Goal: Task Accomplishment & Management: Manage account settings

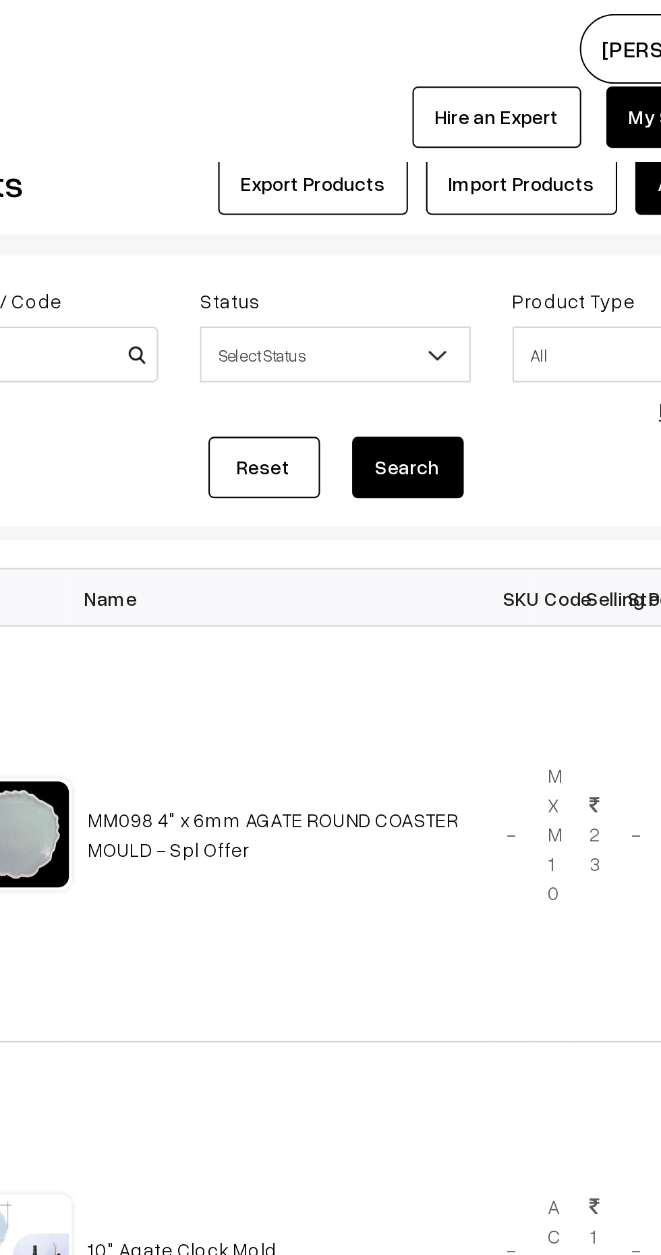
type input "Handle"
click at [456, 225] on button "Search" at bounding box center [453, 226] width 54 height 30
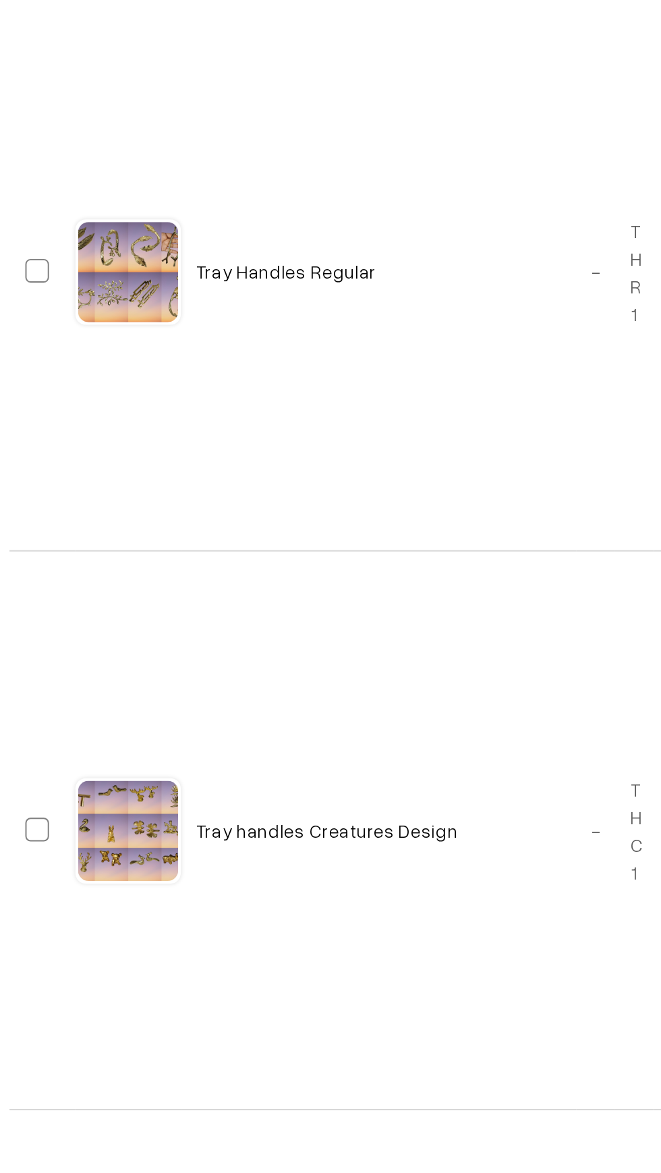
scroll to position [7, 0]
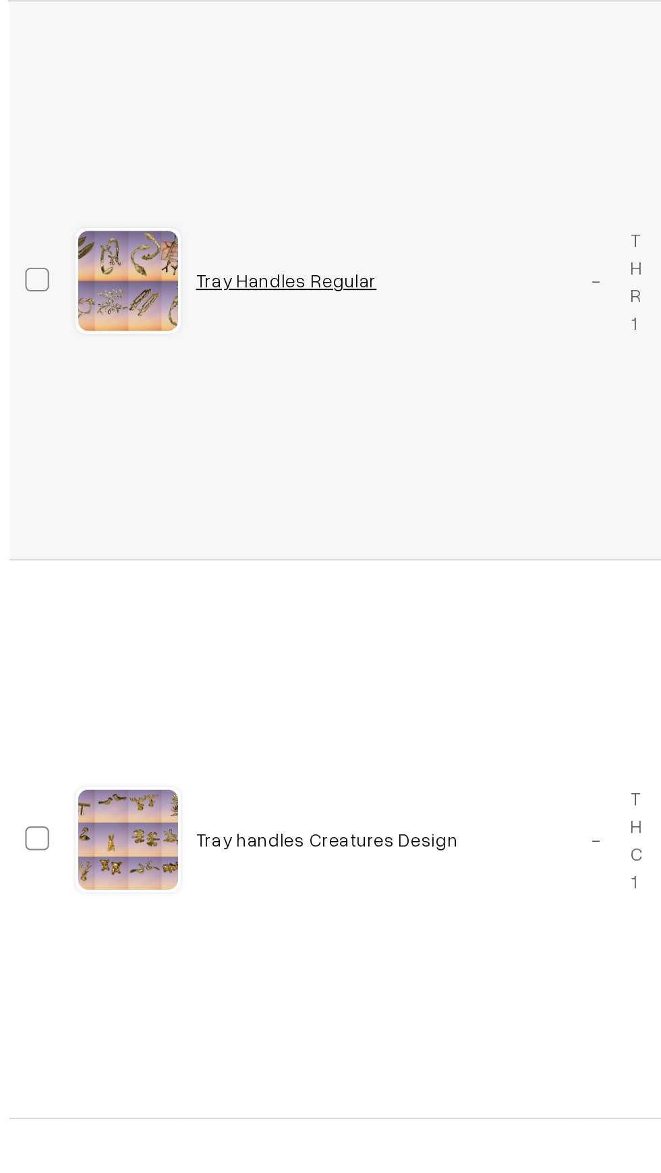
click at [333, 437] on link "Tray Handles Regular" at bounding box center [345, 438] width 92 height 11
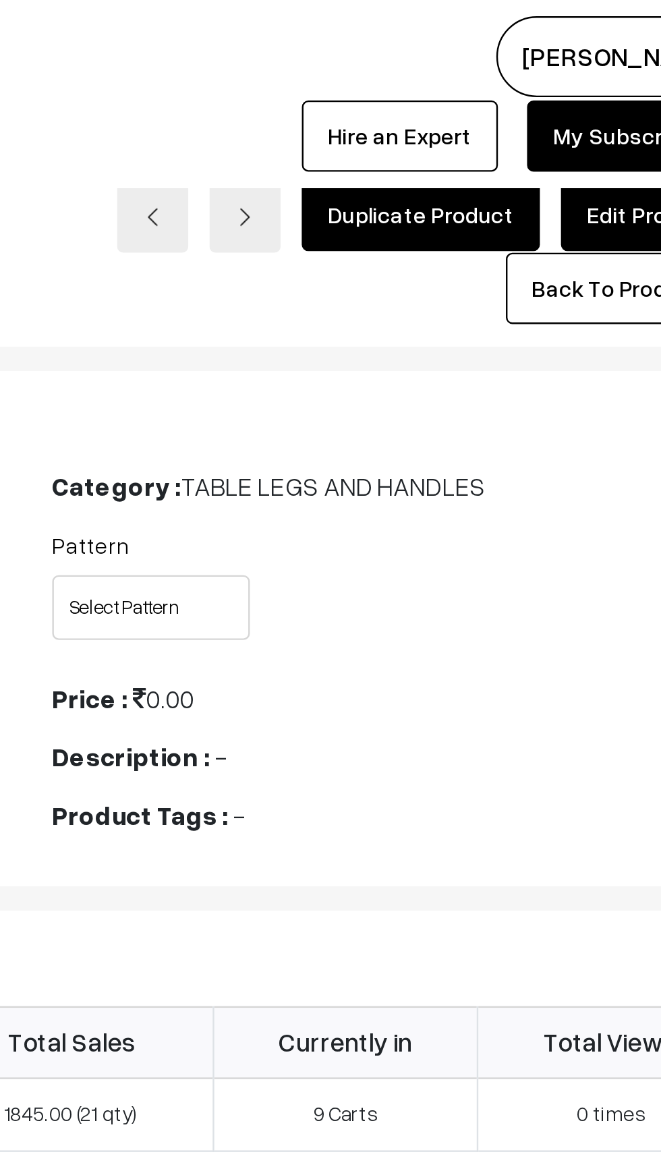
click at [597, 92] on link "Edit Product" at bounding box center [600, 90] width 75 height 30
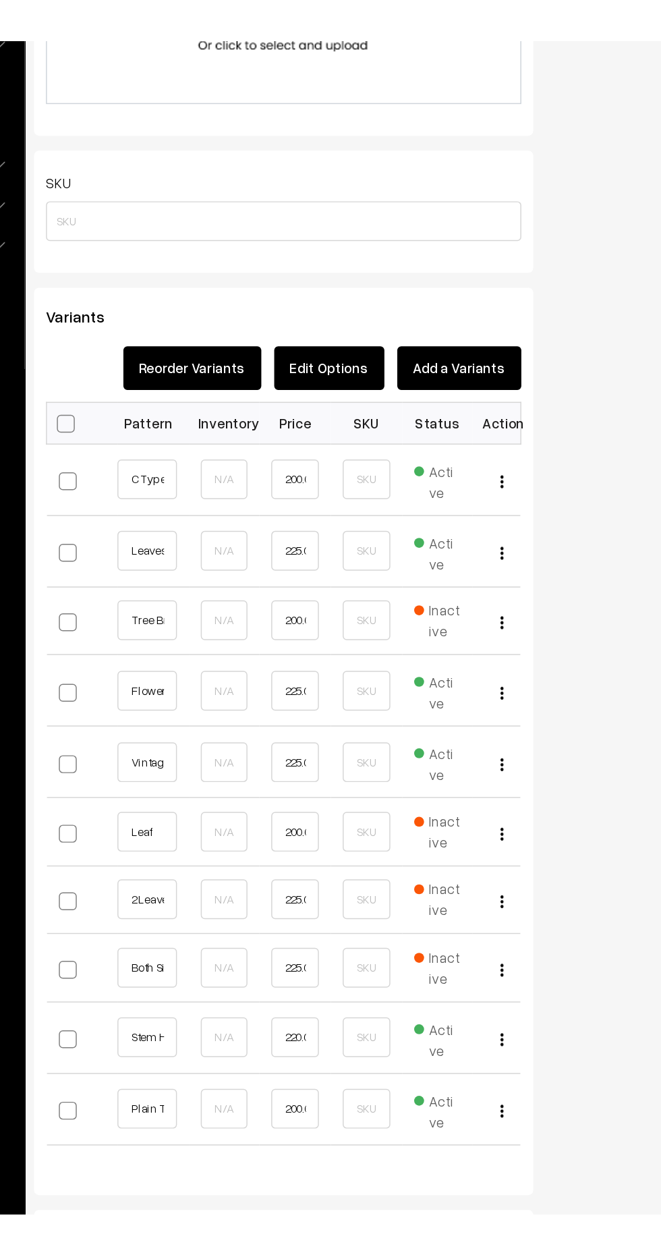
scroll to position [644, 0]
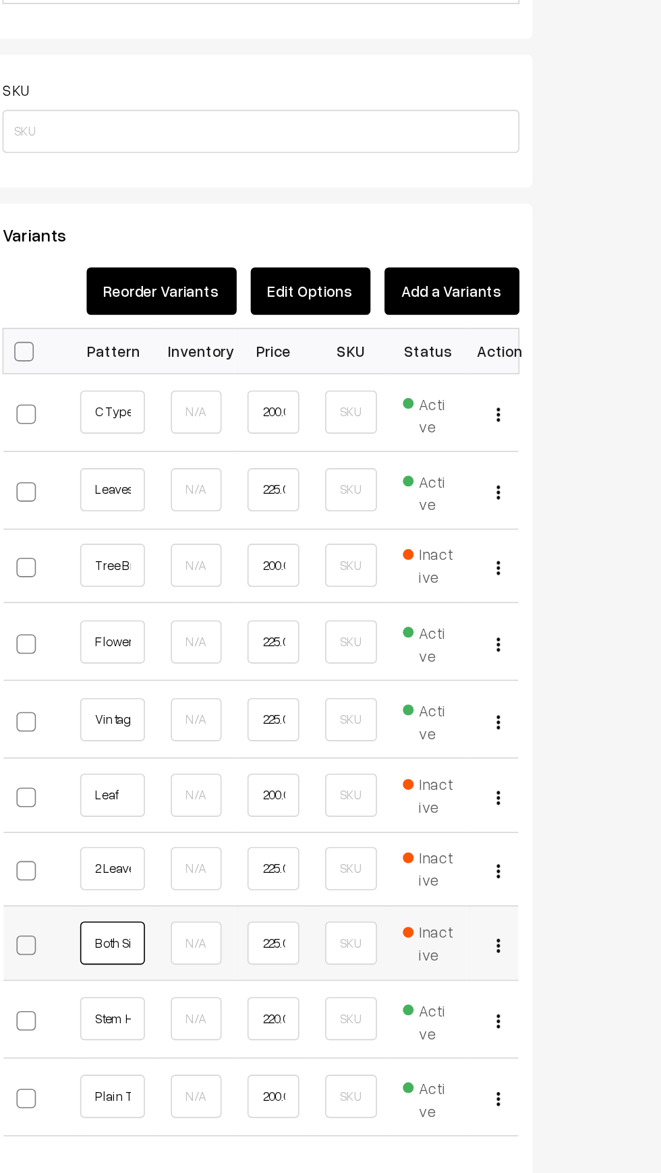
click at [269, 934] on input "Both Side Single Leaf" at bounding box center [265, 927] width 40 height 27
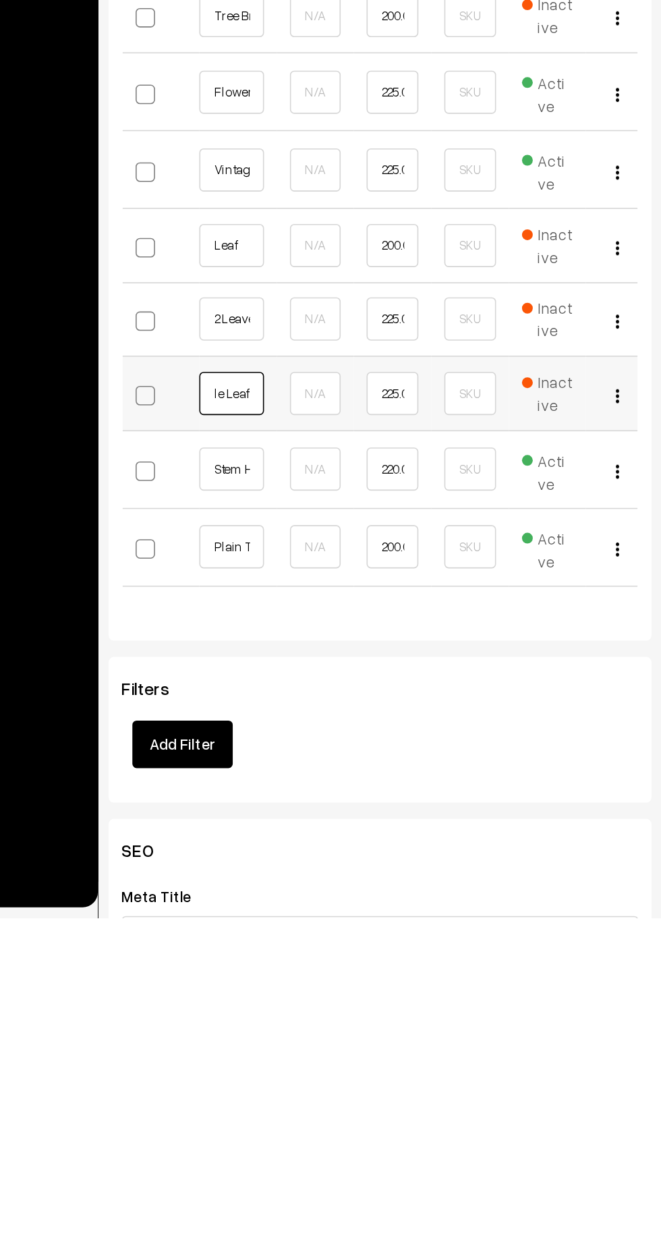
scroll to position [0, 9]
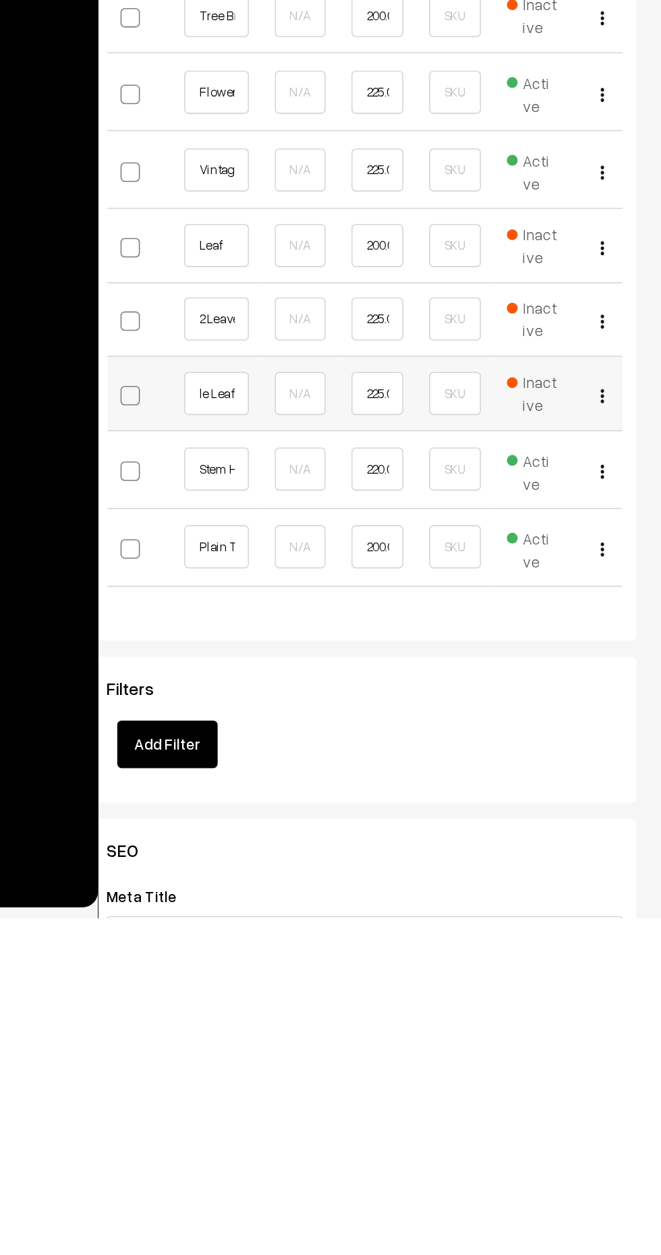
click at [462, 933] on span "Inactive" at bounding box center [454, 927] width 32 height 28
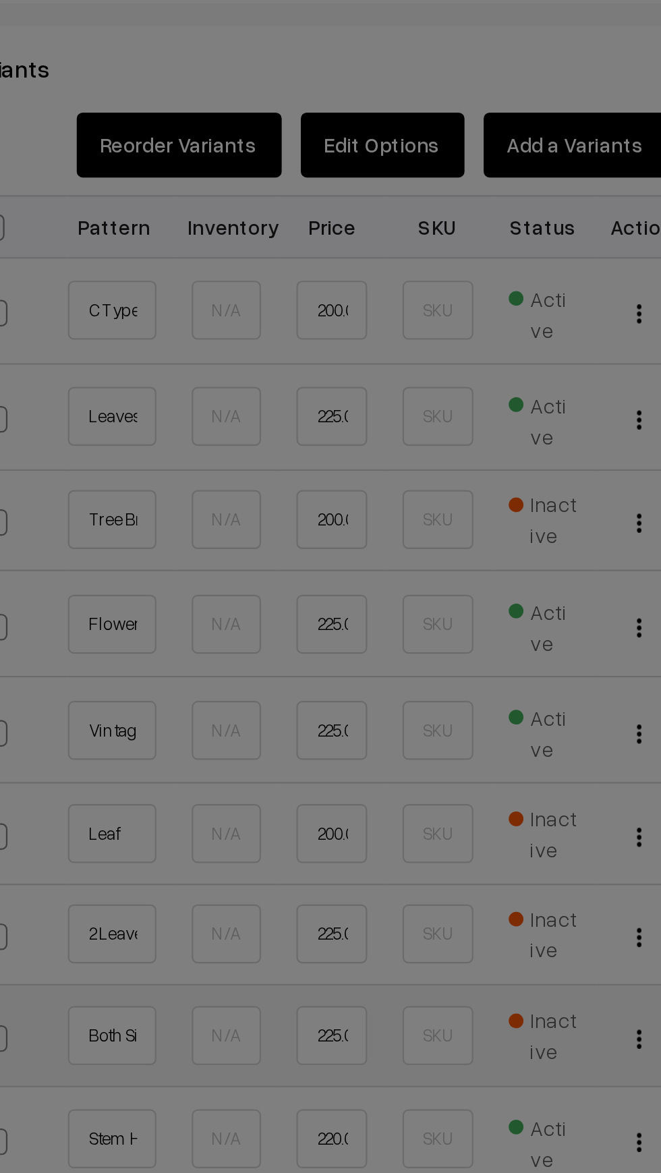
scroll to position [675, 0]
click at [267, 655] on div "× Change Status Are you sure you want to make status as Active? Close Confirm" at bounding box center [330, 586] width 661 height 1173
click at [258, 661] on div "× Change Status Are you sure you want to make status as Active? Close Confirm" at bounding box center [330, 586] width 661 height 1173
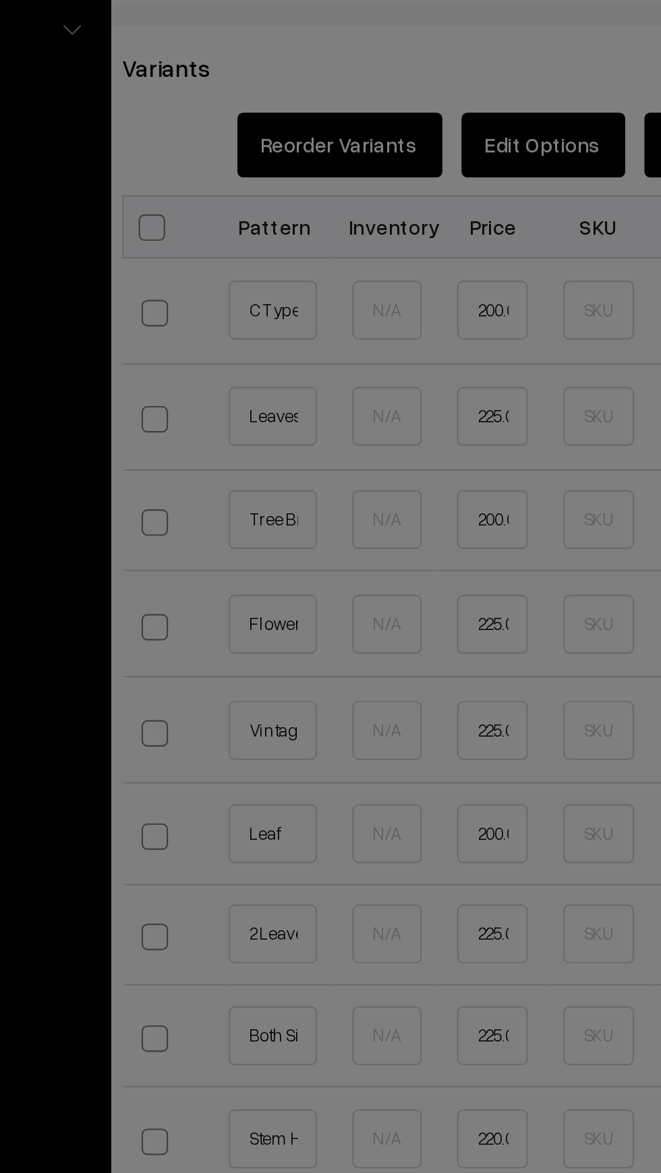
click at [257, 662] on div "× Change Status Are you sure you want to make status as Active? Close Confirm" at bounding box center [330, 586] width 661 height 1173
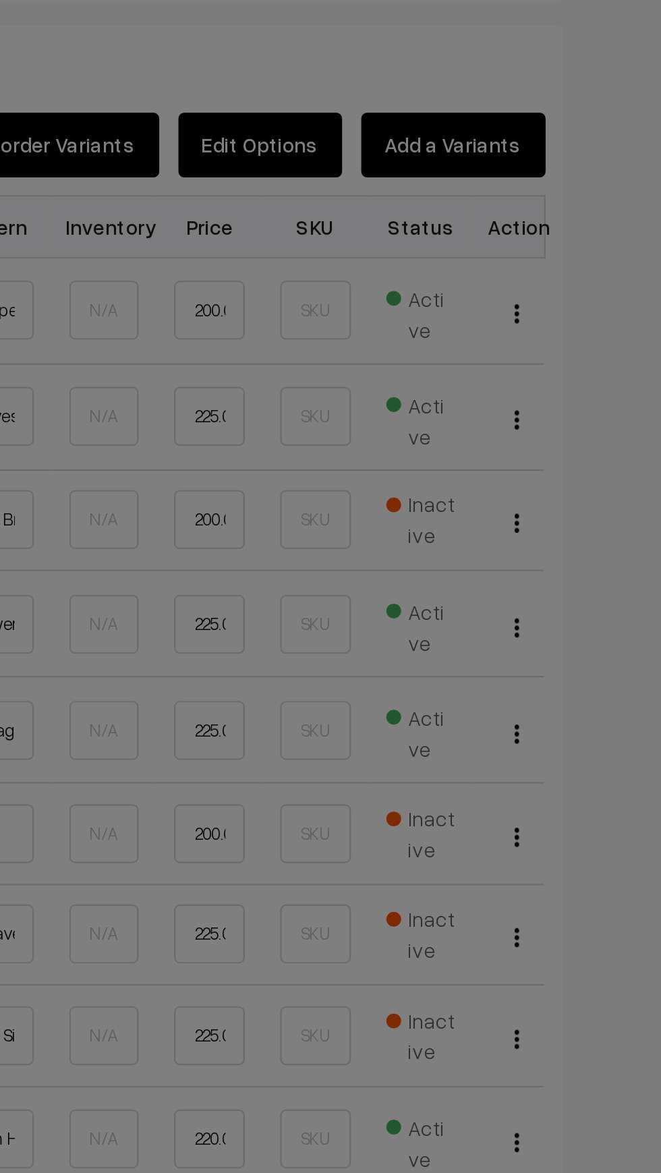
click at [462, 660] on div "× Change Status Are you sure you want to make status as Active? Close Confirm" at bounding box center [330, 586] width 661 height 1173
click at [453, 659] on div "× Change Status Are you sure you want to make status as Active? Close Confirm" at bounding box center [330, 586] width 661 height 1173
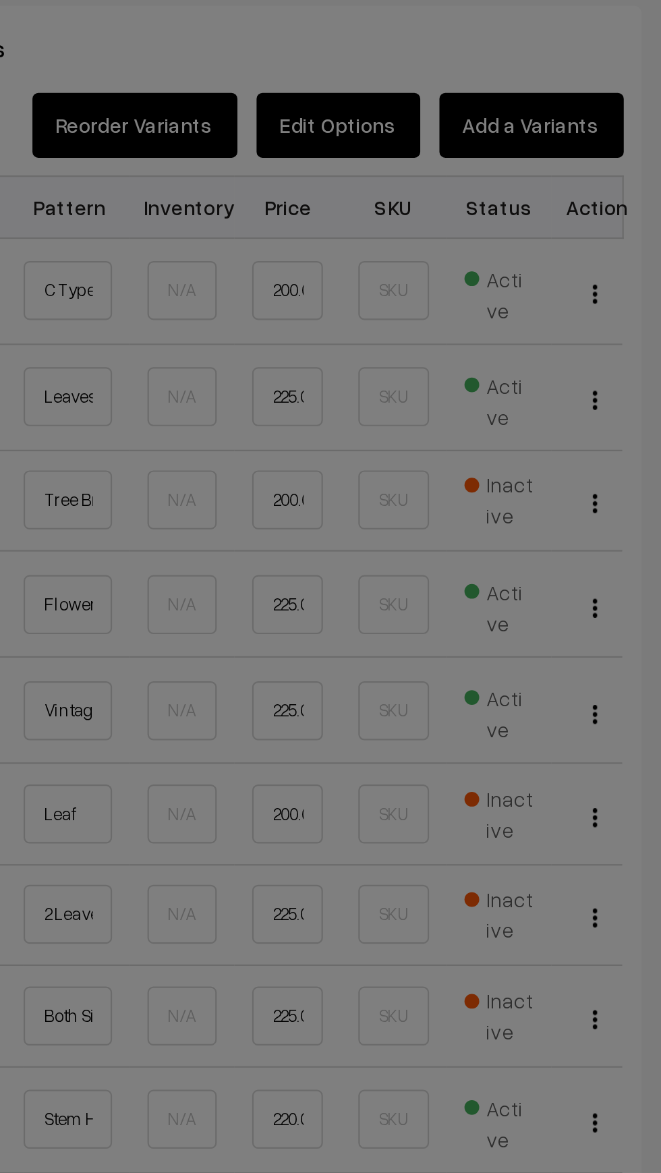
click at [461, 659] on div "× Change Status Are you sure you want to make status as Active? Close Confirm" at bounding box center [330, 586] width 661 height 1173
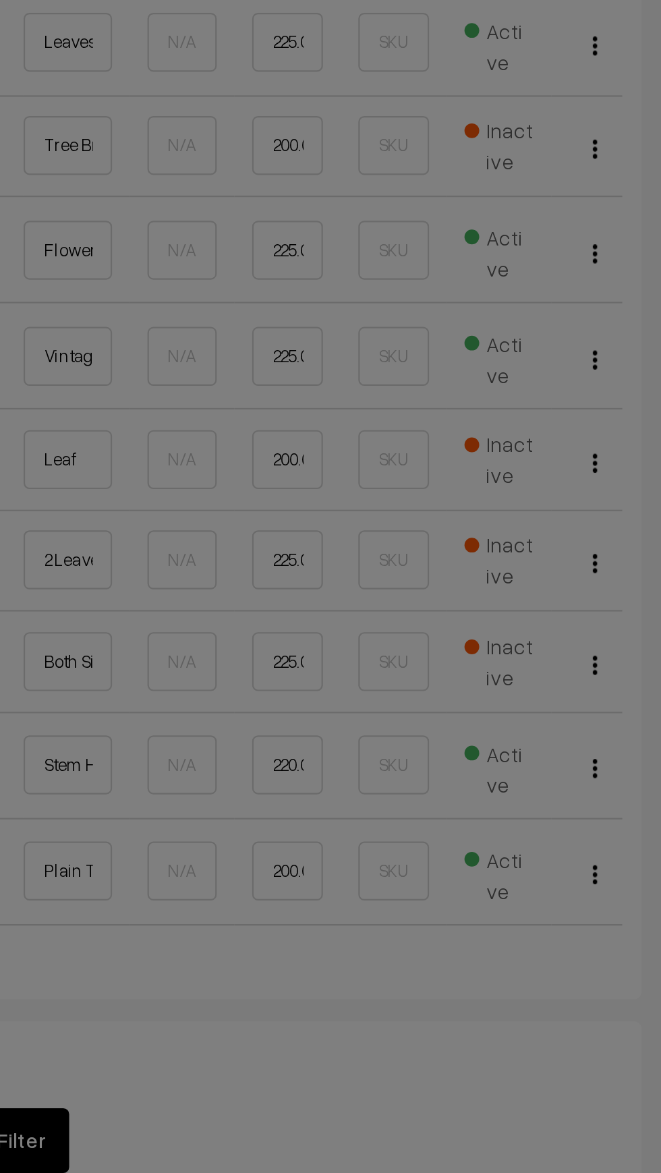
click at [272, 950] on div "× Change Status Are you sure you want to make status as Active? Close Confirm" at bounding box center [330, 586] width 661 height 1173
click at [462, 852] on div "× Change Status Are you sure you want to make status as Active? Close Confirm" at bounding box center [330, 586] width 661 height 1173
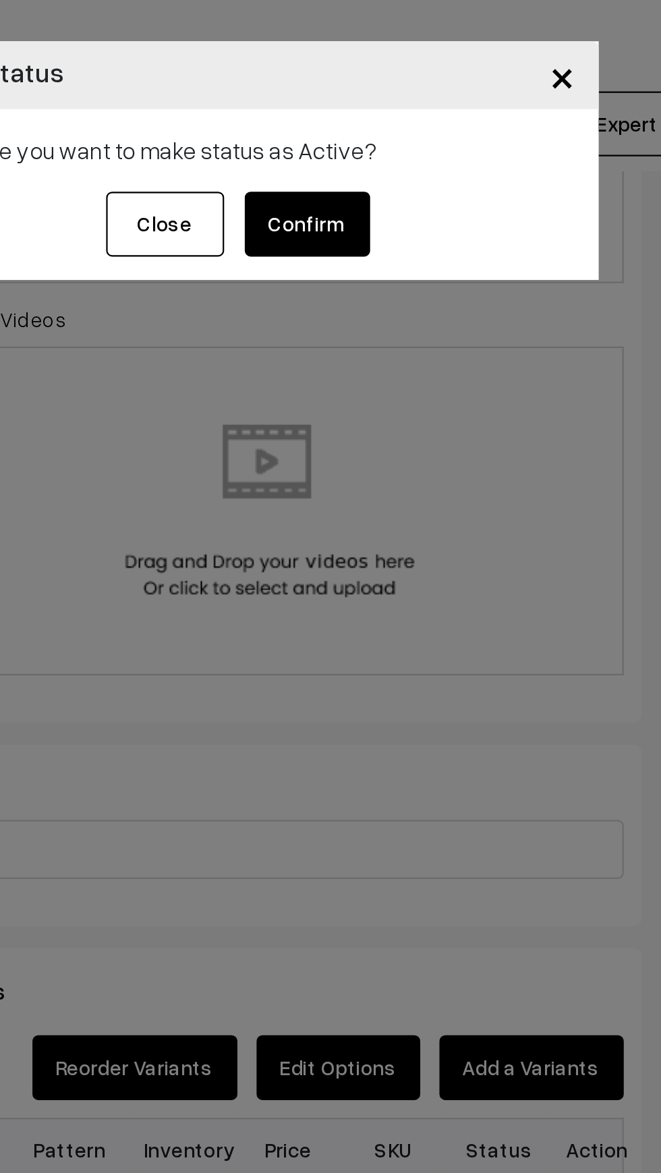
click at [385, 103] on button "Confirm" at bounding box center [365, 103] width 57 height 30
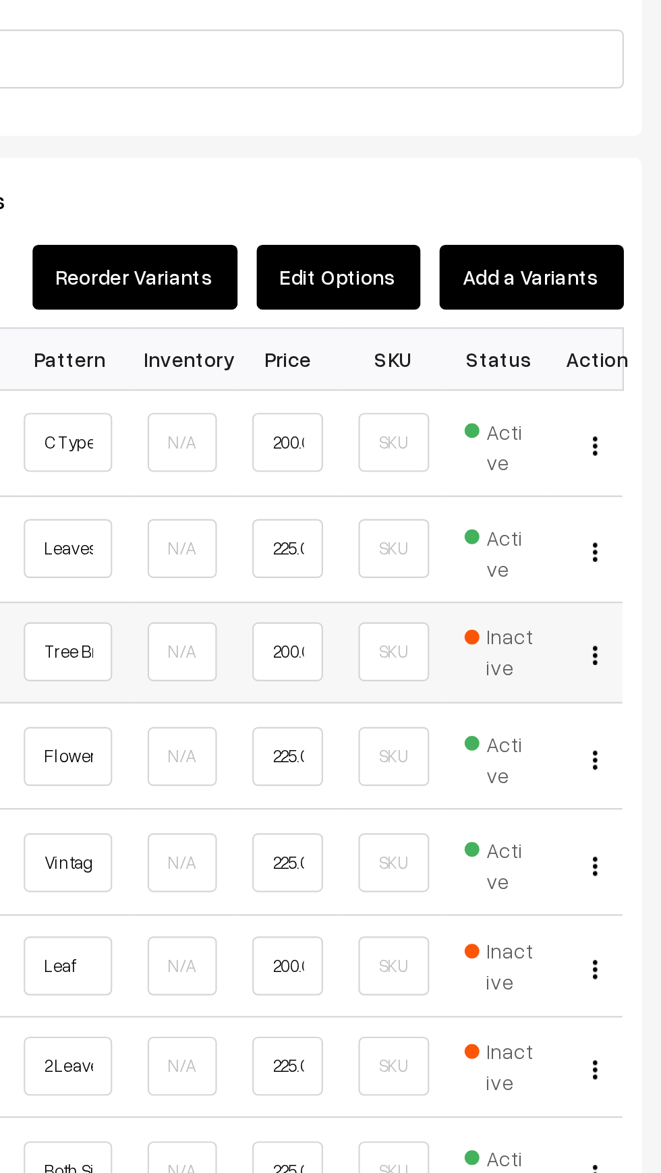
click at [462, 659] on span "Inactive" at bounding box center [454, 660] width 32 height 28
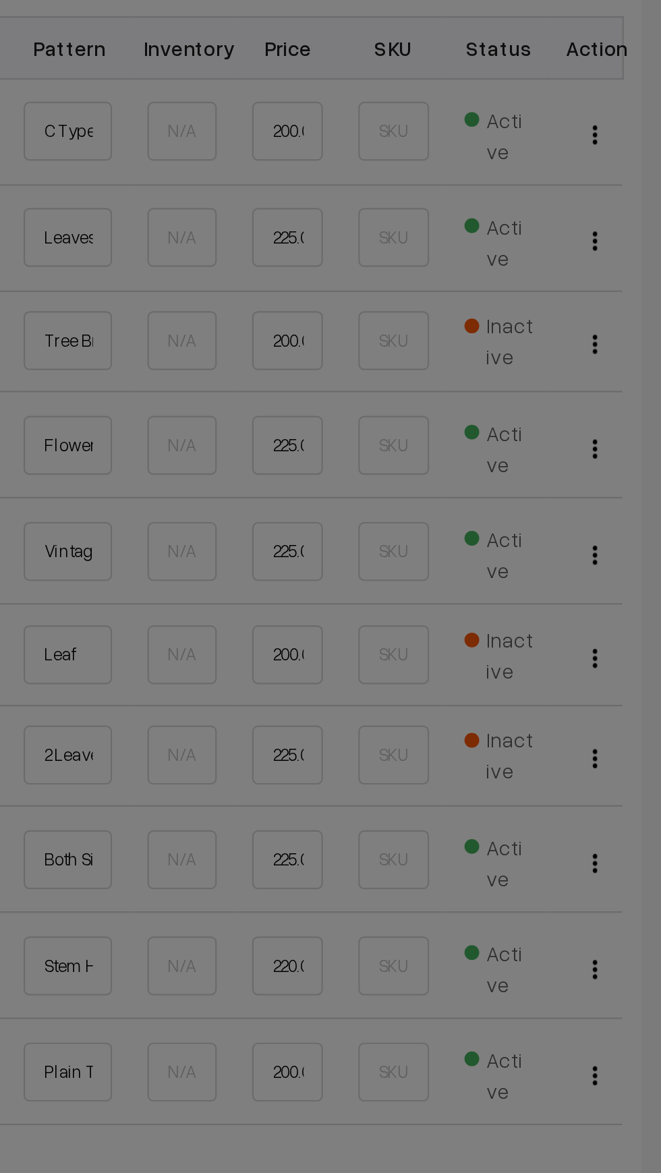
click at [461, 806] on div "× Change Status Are you sure you want to make status as Active? Close Confirm" at bounding box center [330, 586] width 661 height 1173
click at [459, 804] on div "× Change Status Are you sure you want to make status as Active? Close Confirm" at bounding box center [330, 586] width 661 height 1173
click at [456, 812] on div "× Change Status Are you sure you want to make status as Active? Close Confirm" at bounding box center [330, 586] width 661 height 1173
click at [451, 814] on div "× Change Status Are you sure you want to make status as Active? Close Confirm" at bounding box center [330, 586] width 661 height 1173
click at [458, 797] on div "× Change Status Are you sure you want to make status as Active? Close Confirm" at bounding box center [330, 586] width 661 height 1173
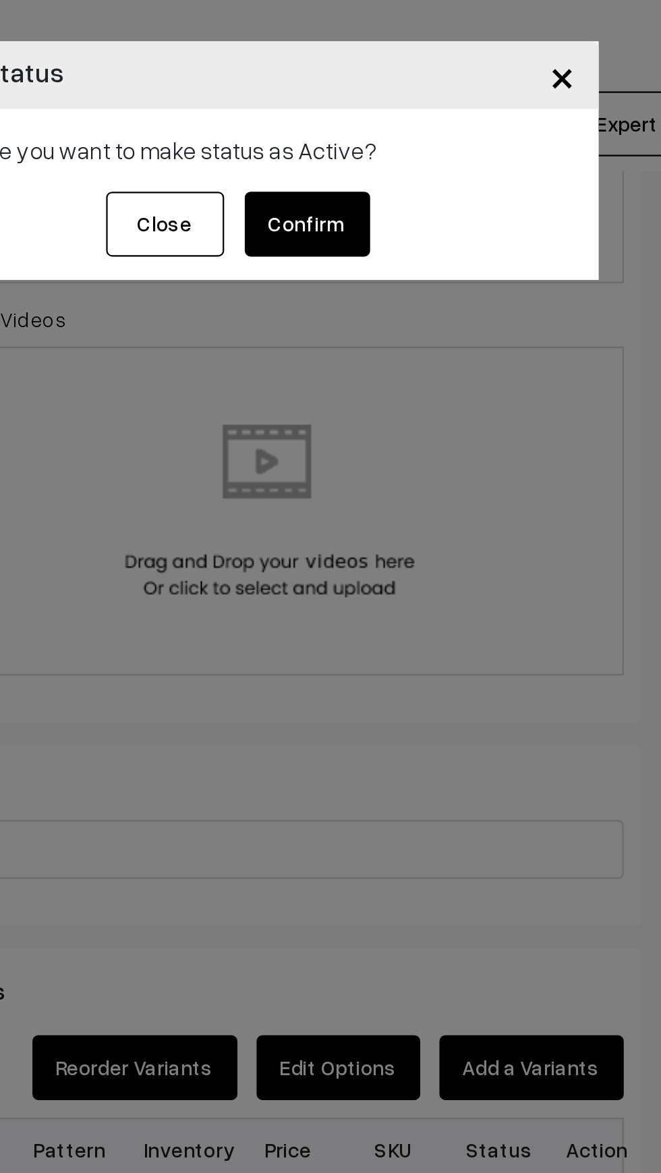
click at [379, 101] on button "Confirm" at bounding box center [365, 103] width 57 height 30
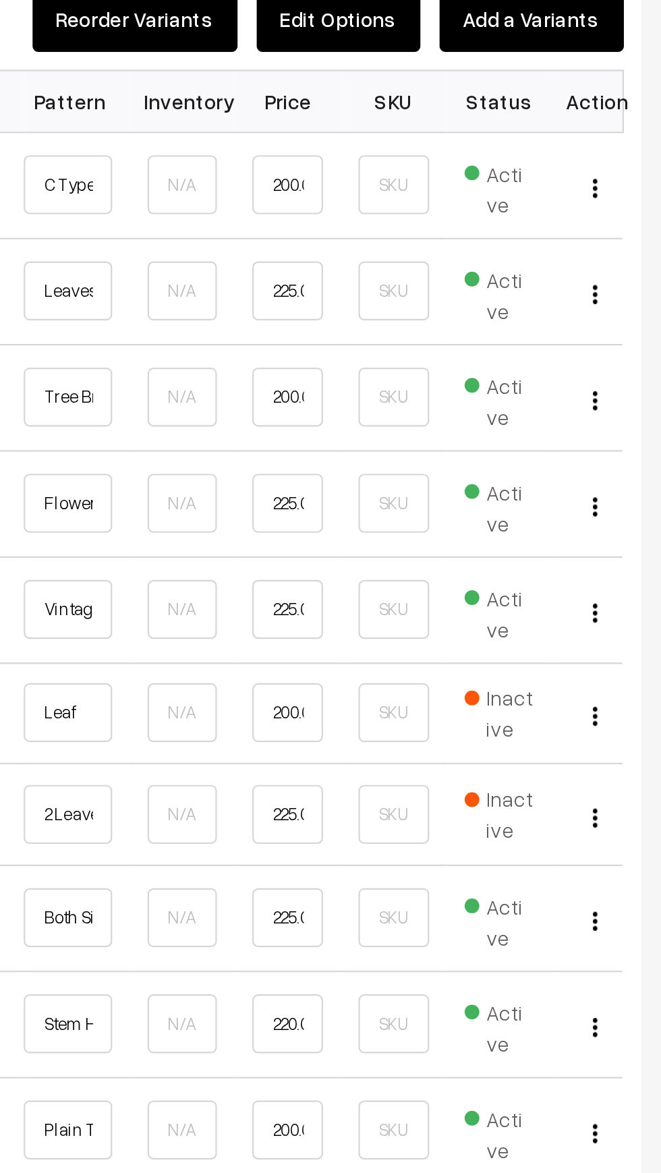
scroll to position [0, 0]
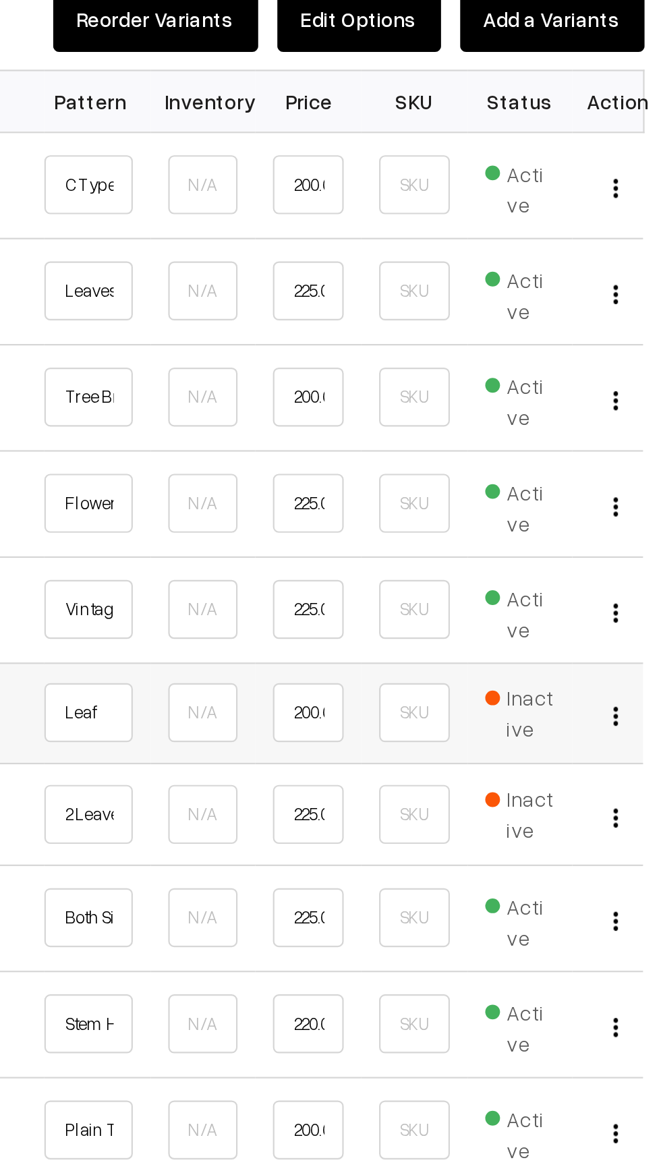
click at [470, 808] on span "Inactive" at bounding box center [463, 806] width 32 height 28
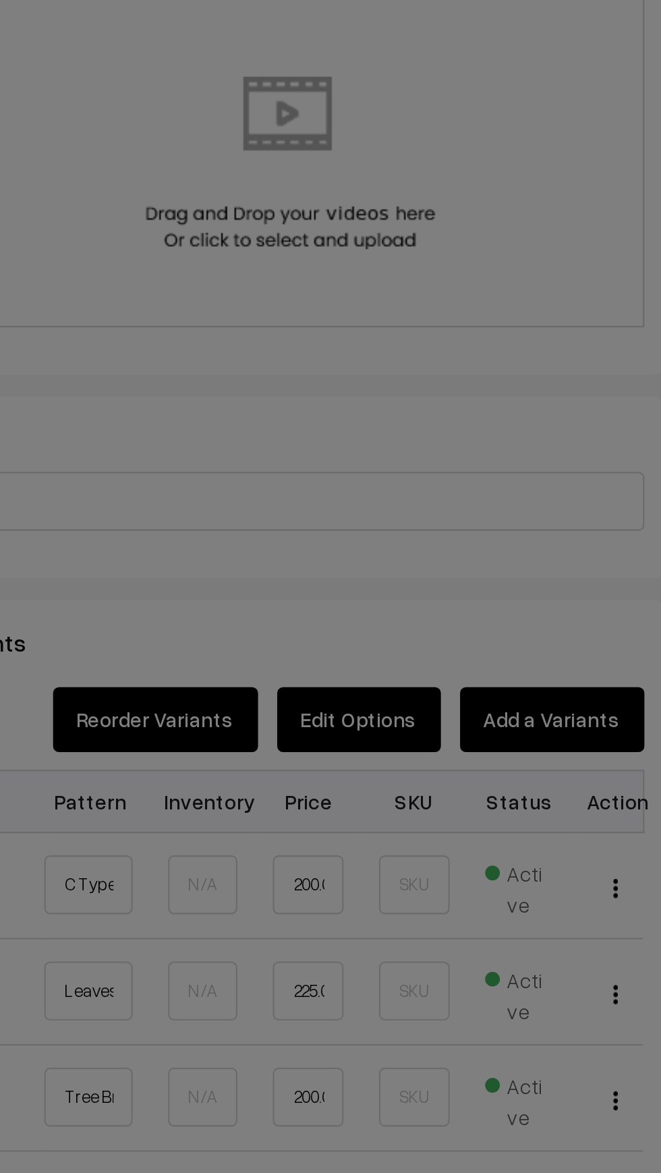
scroll to position [675, 0]
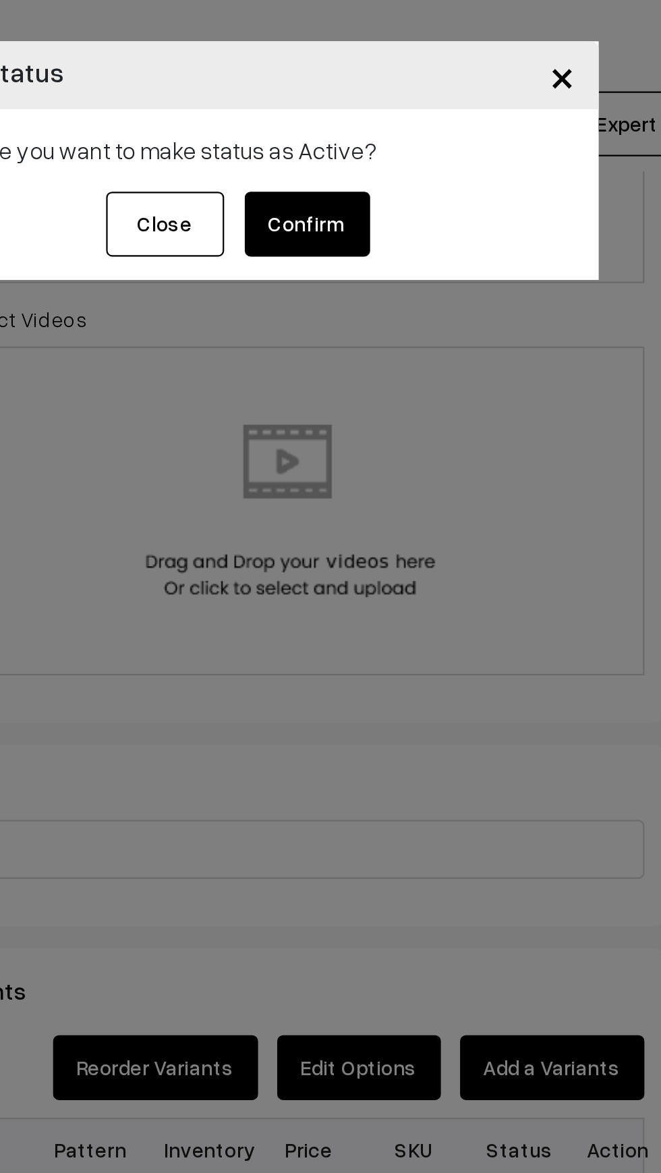
click at [366, 109] on button "Confirm" at bounding box center [365, 103] width 57 height 30
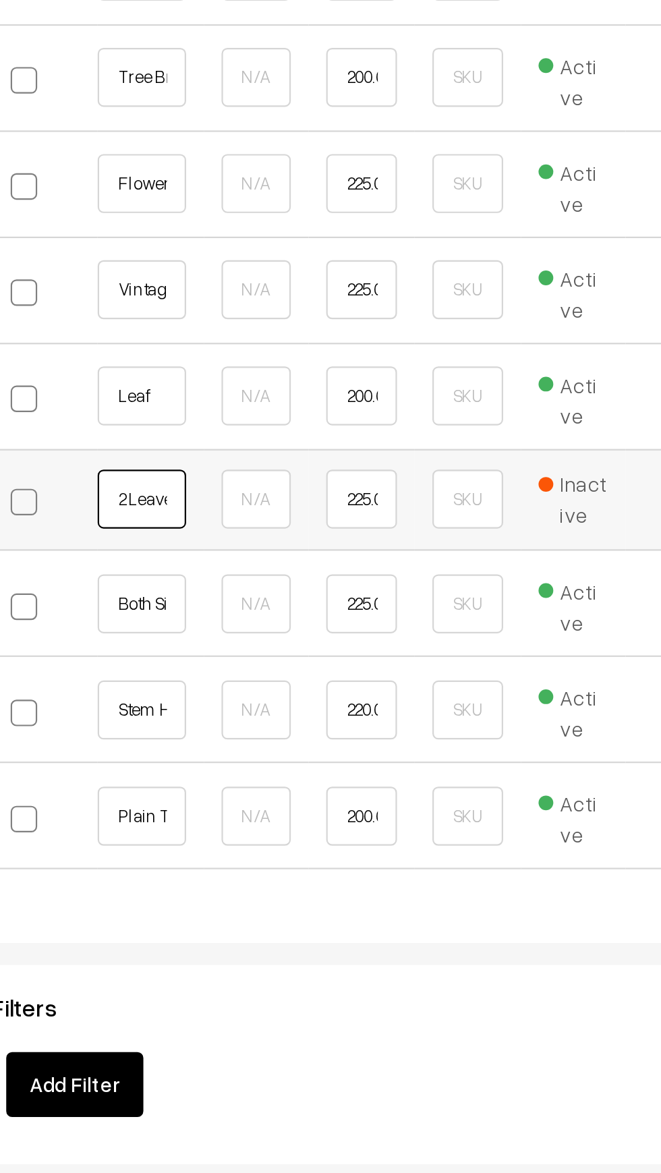
click at [269, 852] on input "2 Leaves" at bounding box center [266, 854] width 40 height 27
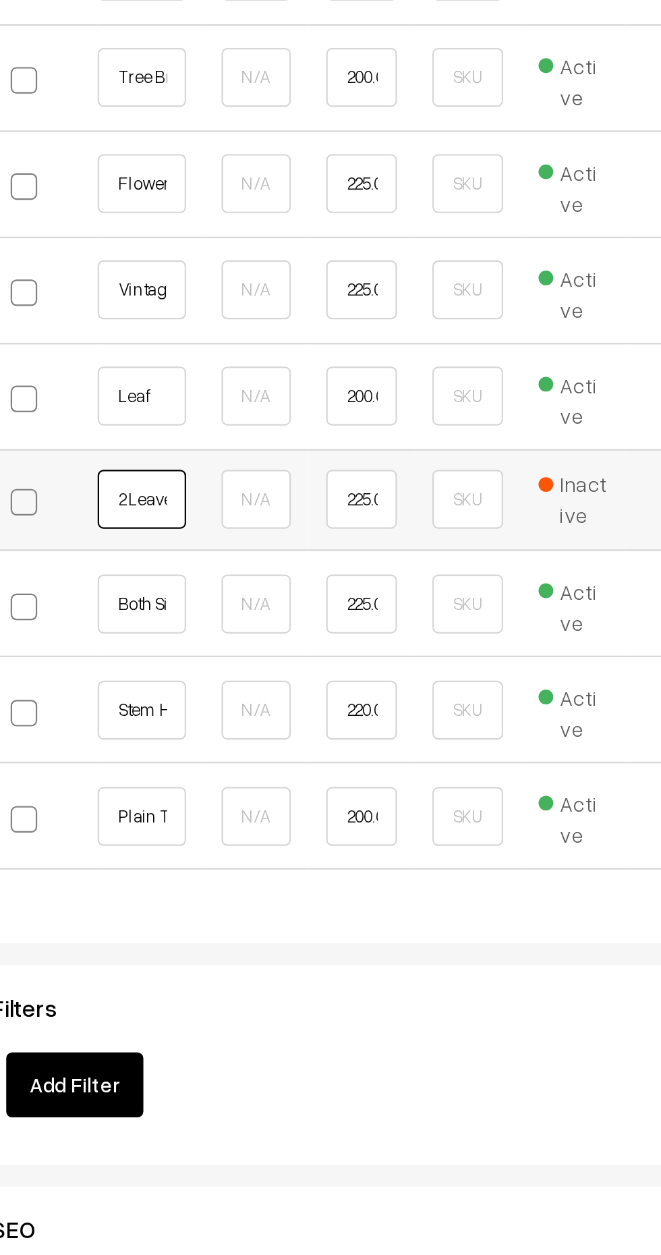
scroll to position [0, 8]
click at [464, 854] on span "Inactive" at bounding box center [463, 854] width 32 height 28
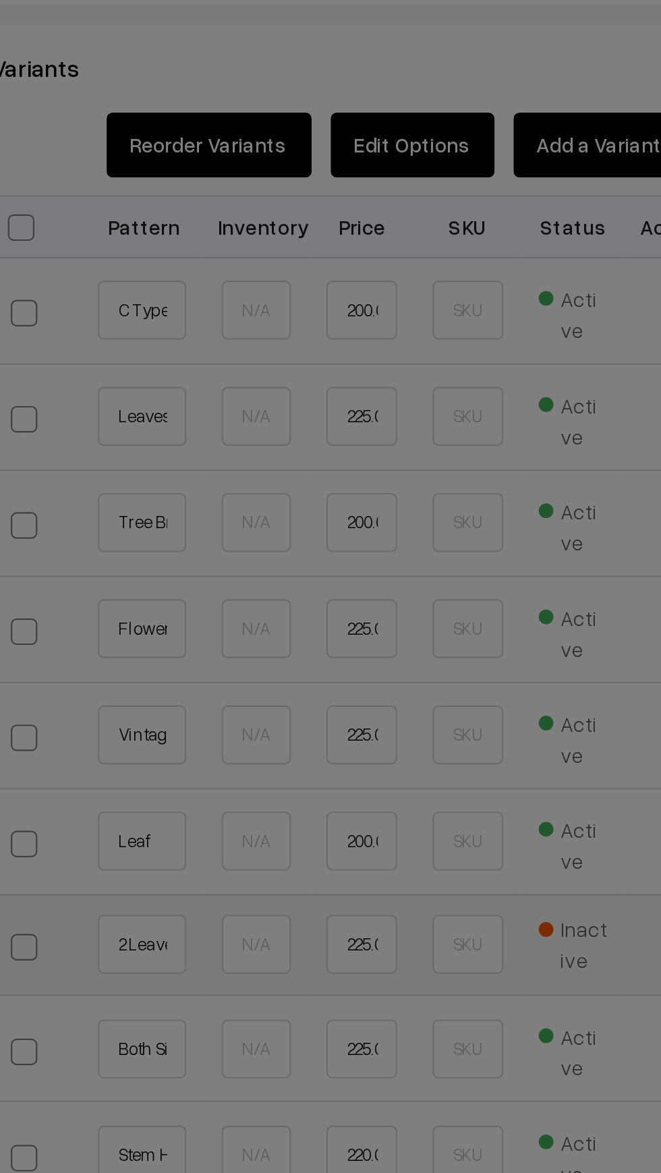
scroll to position [675, 0]
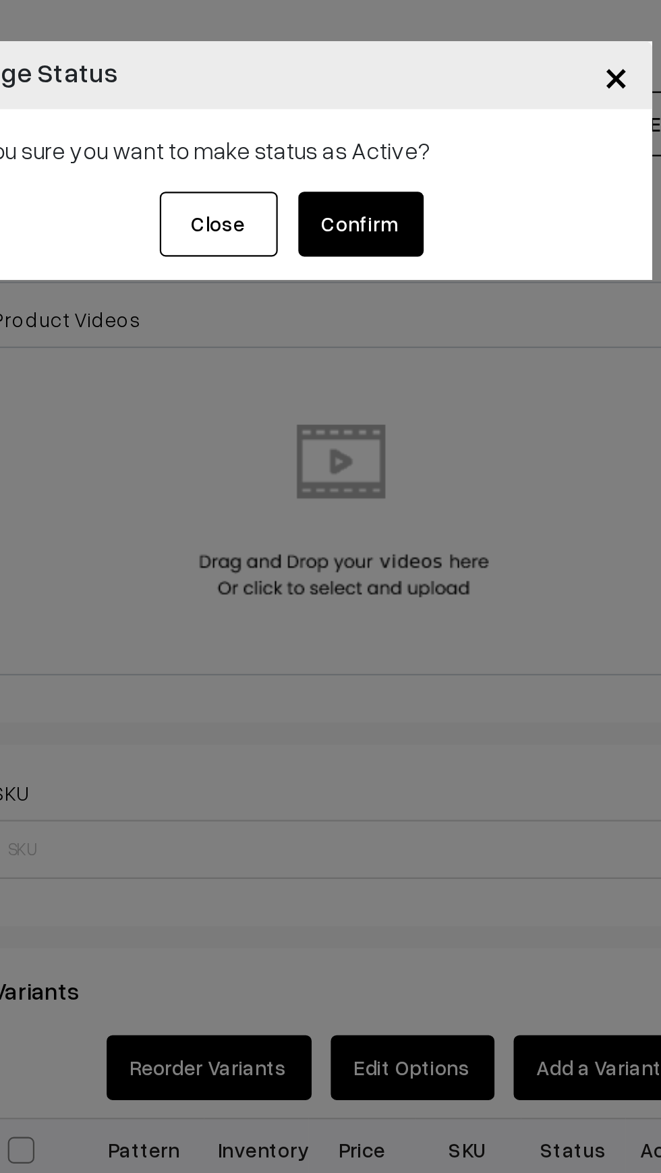
click at [382, 107] on button "Confirm" at bounding box center [365, 103] width 57 height 30
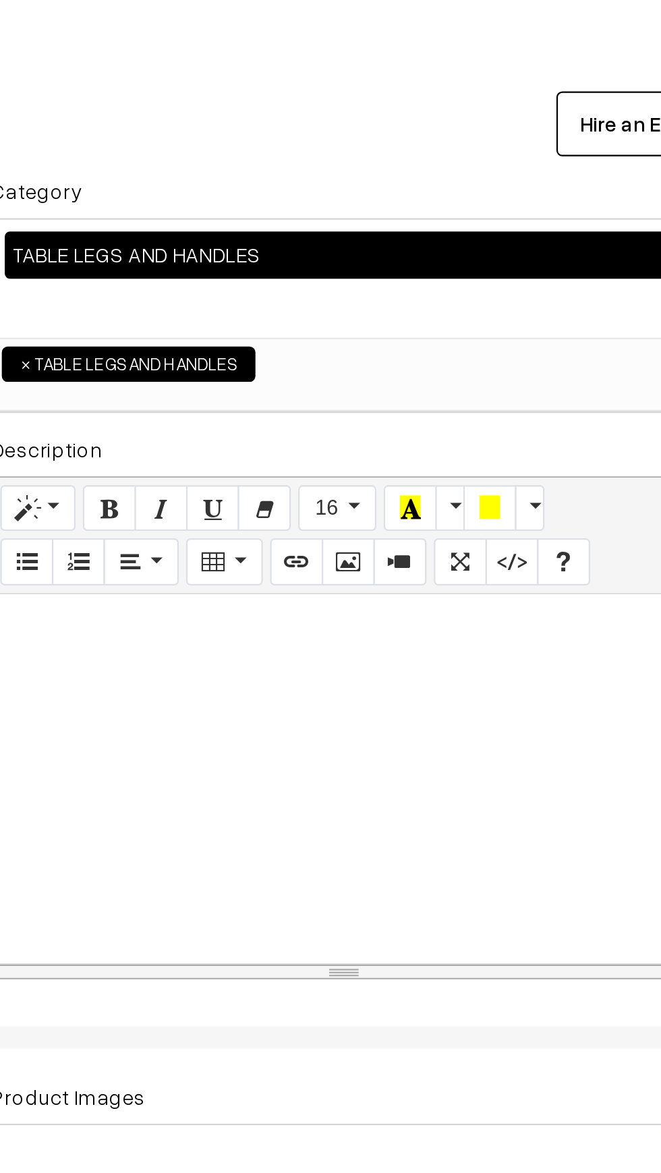
scroll to position [0, 0]
